Goal: Use online tool/utility: Utilize a website feature to perform a specific function

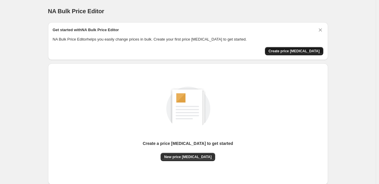
click at [309, 51] on span "Create price [MEDICAL_DATA]" at bounding box center [293, 51] width 51 height 5
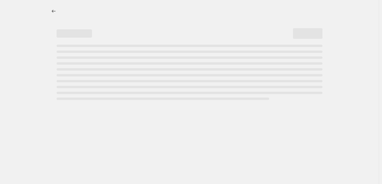
select select "percentage"
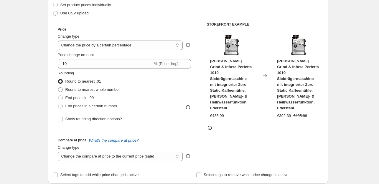
scroll to position [90, 0]
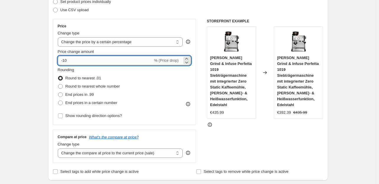
click at [104, 57] on input "-10" at bounding box center [105, 60] width 95 height 9
type input "-1"
type input "-35"
click at [80, 93] on span "End prices in .99" at bounding box center [79, 94] width 29 height 4
click at [58, 93] on input "End prices in .99" at bounding box center [58, 92] width 0 height 0
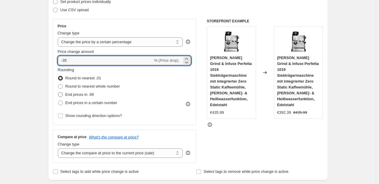
radio input "true"
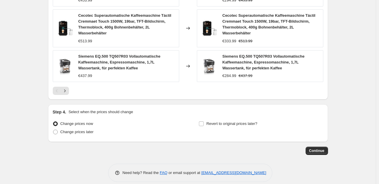
scroll to position [455, 0]
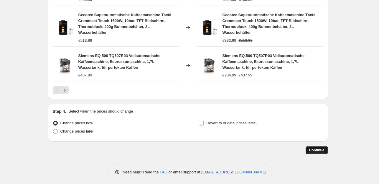
click at [320, 147] on button "Continue" at bounding box center [316, 150] width 22 height 8
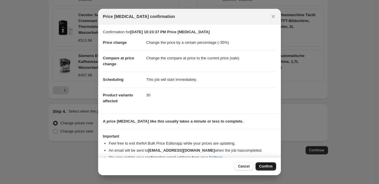
click at [260, 167] on span "Confirm" at bounding box center [266, 166] width 14 height 5
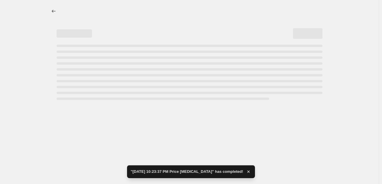
select select "percentage"
